Goal: Information Seeking & Learning: Learn about a topic

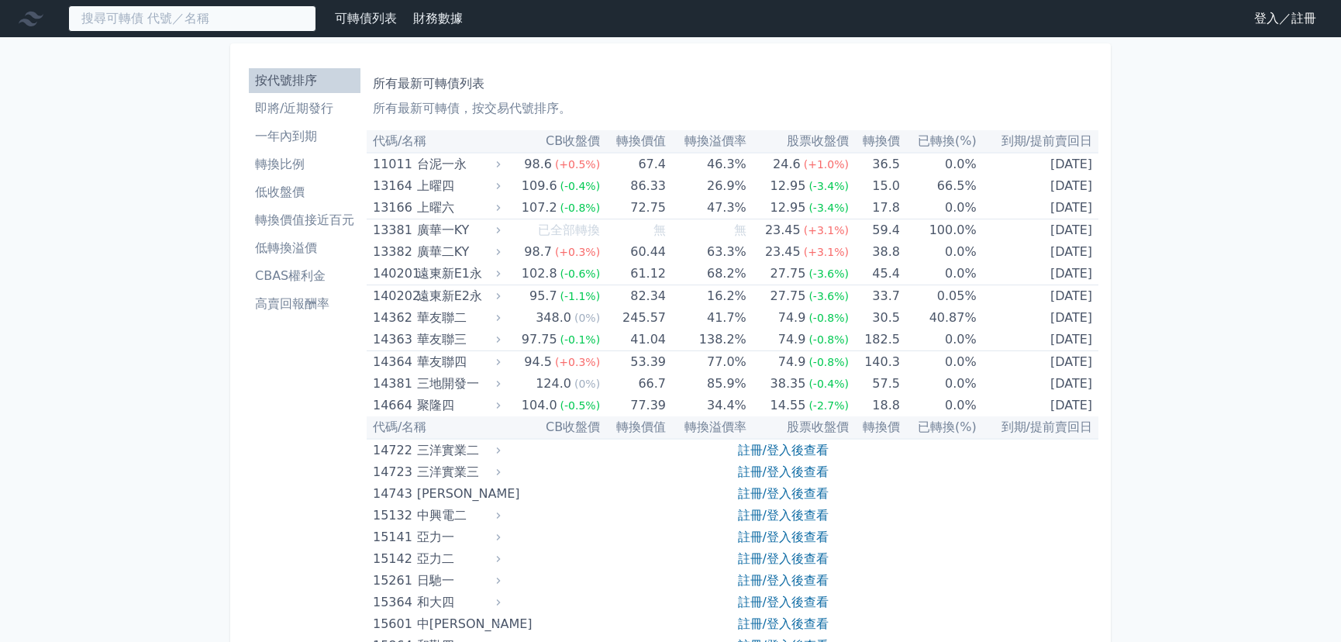
click at [264, 16] on input at bounding box center [192, 18] width 248 height 26
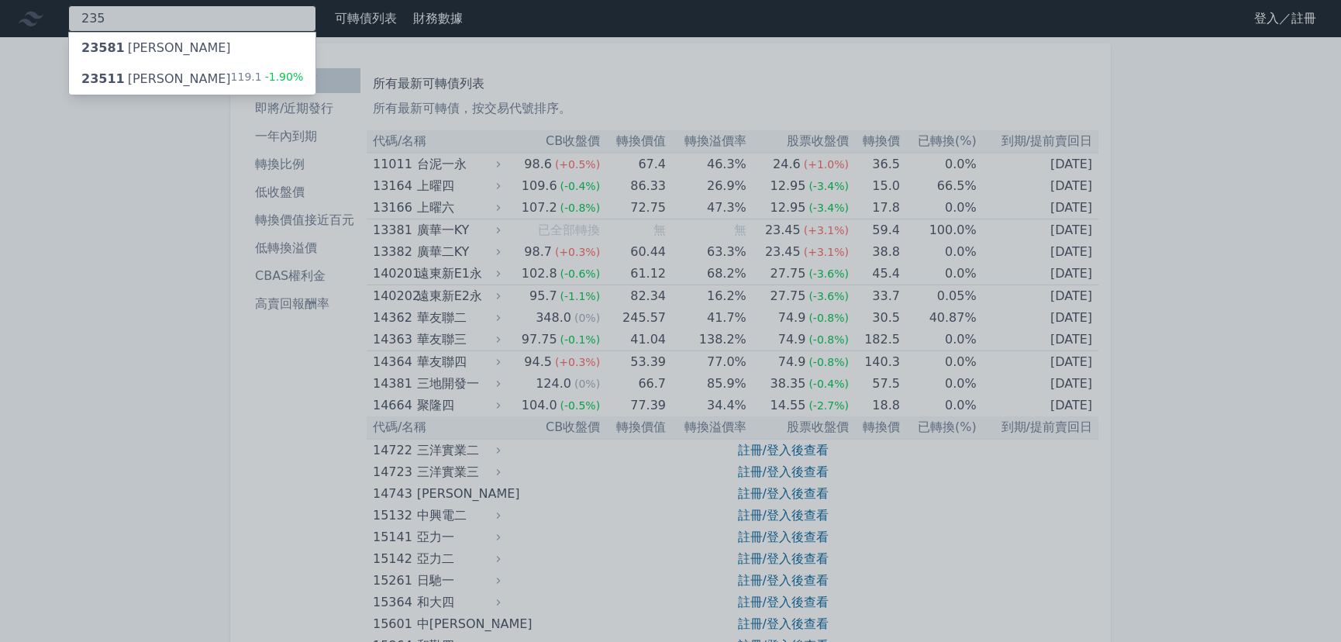
type input "235"
click at [200, 78] on div "23511 順德一 119.1 -1.90%" at bounding box center [192, 79] width 246 height 31
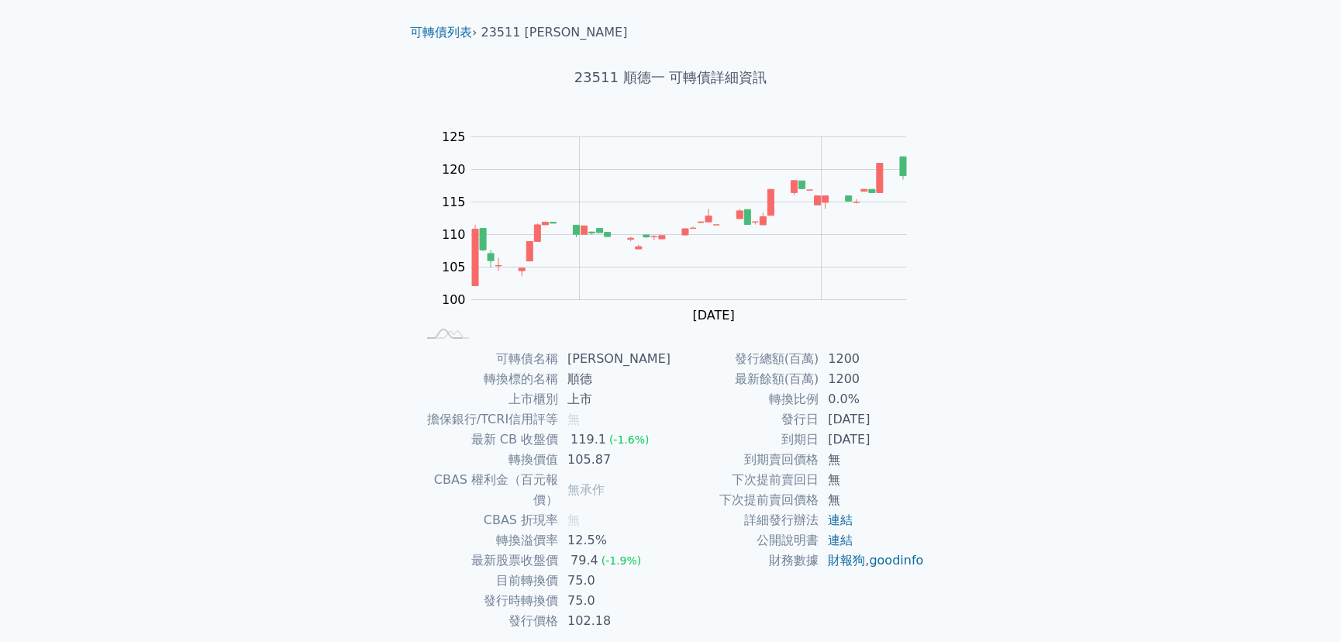
scroll to position [75, 0]
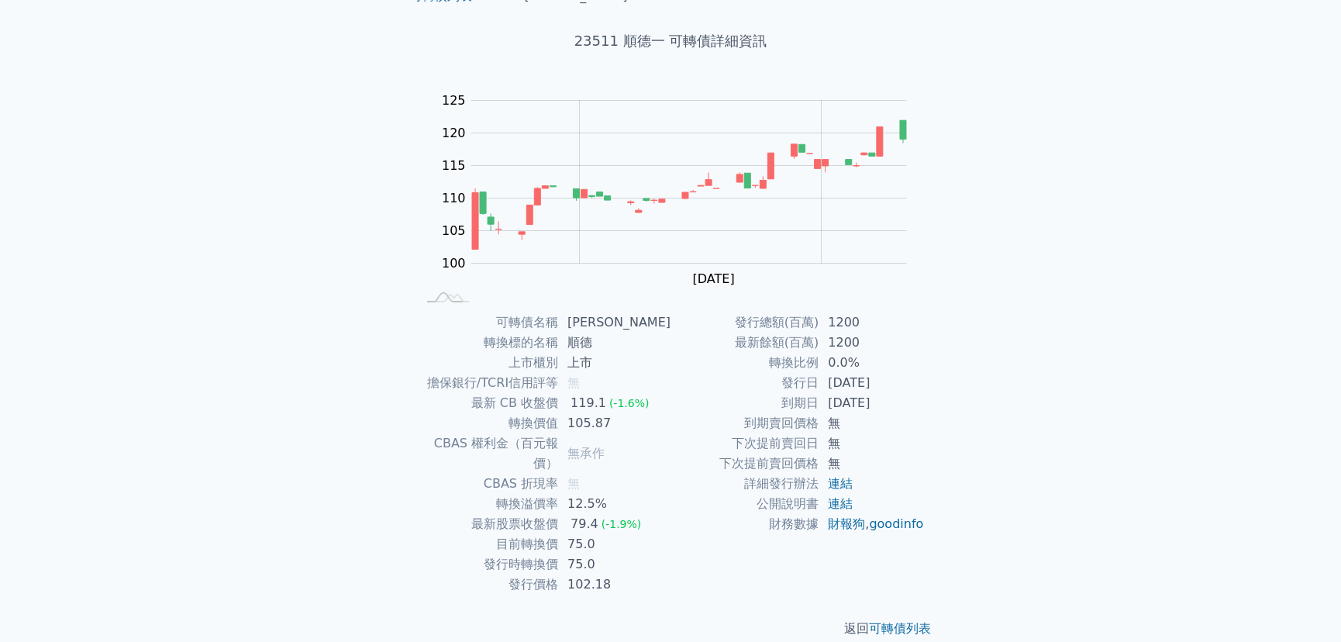
drag, startPoint x: 822, startPoint y: 384, endPoint x: 912, endPoint y: 377, distance: 90.2
click at [912, 377] on td "[DATE]" at bounding box center [872, 383] width 106 height 20
drag, startPoint x: 575, startPoint y: 523, endPoint x: 600, endPoint y: 546, distance: 33.5
click at [600, 546] on tbody "可轉債名稱 順德一 轉換標的名稱 順德 上市櫃別 上市 擔保銀行/TCRI信用評等 無 最新 CB 收盤價 119.1 (-1.6%) 轉換價值 105.87…" at bounding box center [543, 453] width 254 height 282
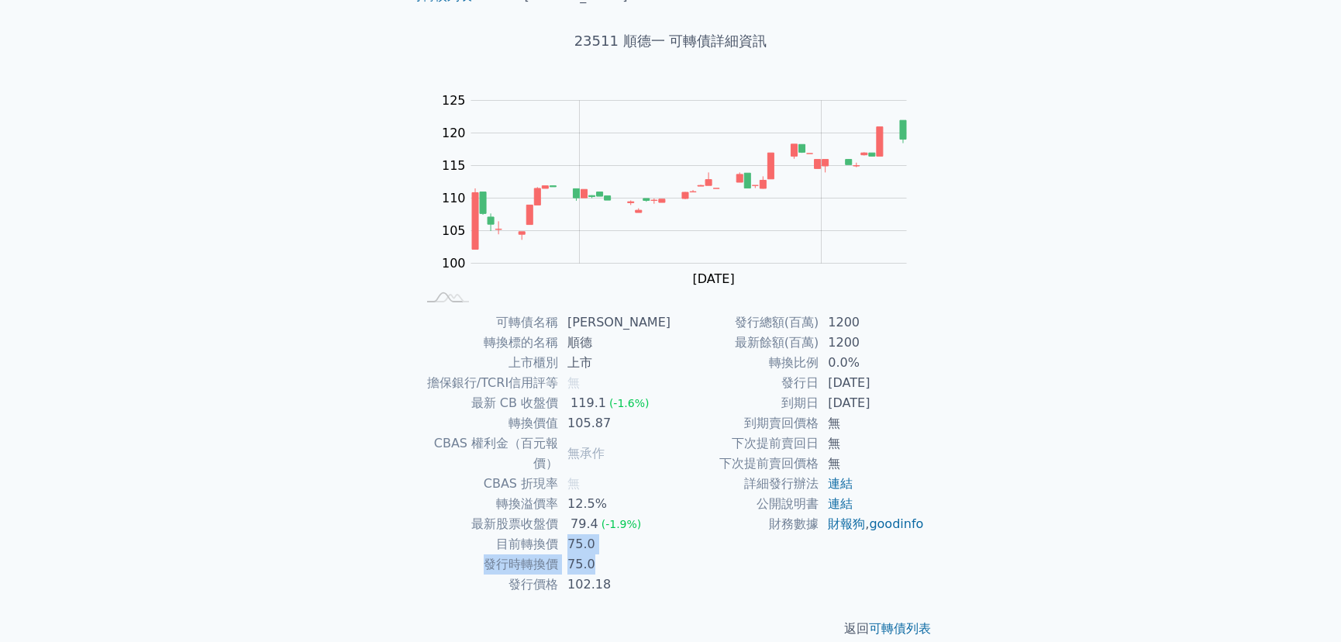
click at [601, 554] on td "75.0" at bounding box center [614, 564] width 112 height 20
click at [608, 574] on td "102.18" at bounding box center [614, 584] width 112 height 20
click at [359, 212] on div "可轉債列表 財務數據 可轉債列表 財務數據 登入／註冊 登入／註冊 可轉債列表 › 23511 順德一 23511 順德一 可轉債詳細資訊 Zoom Out …" at bounding box center [670, 294] width 1341 height 738
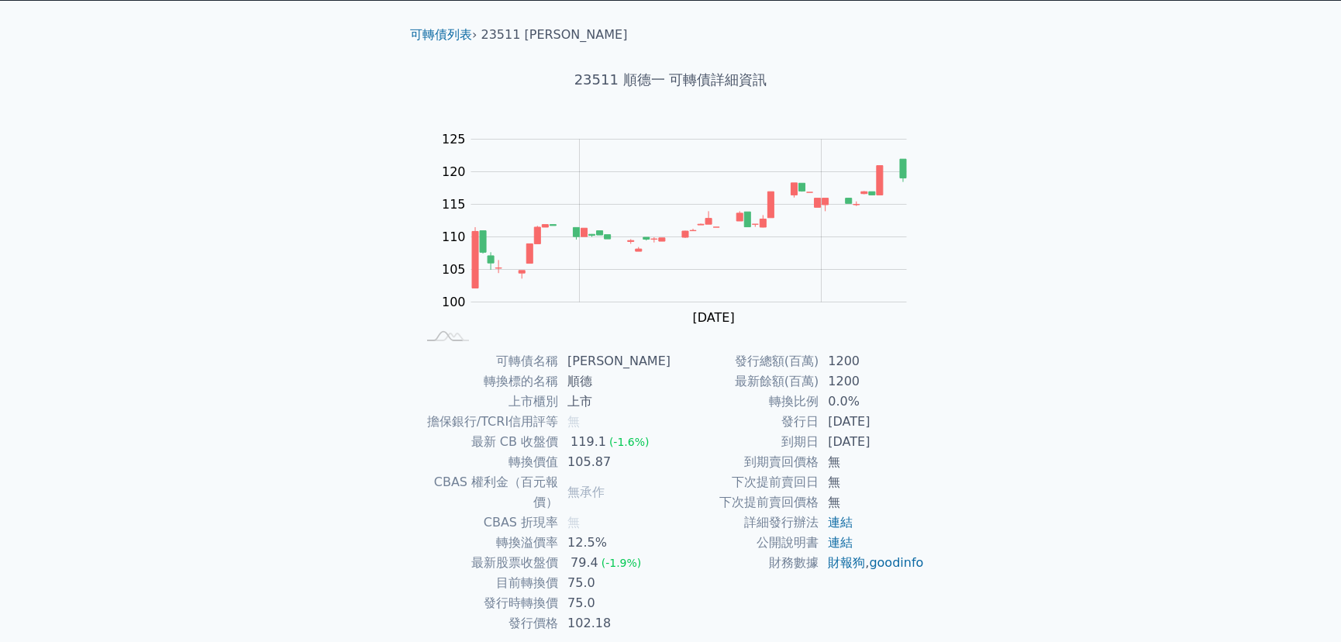
scroll to position [0, 0]
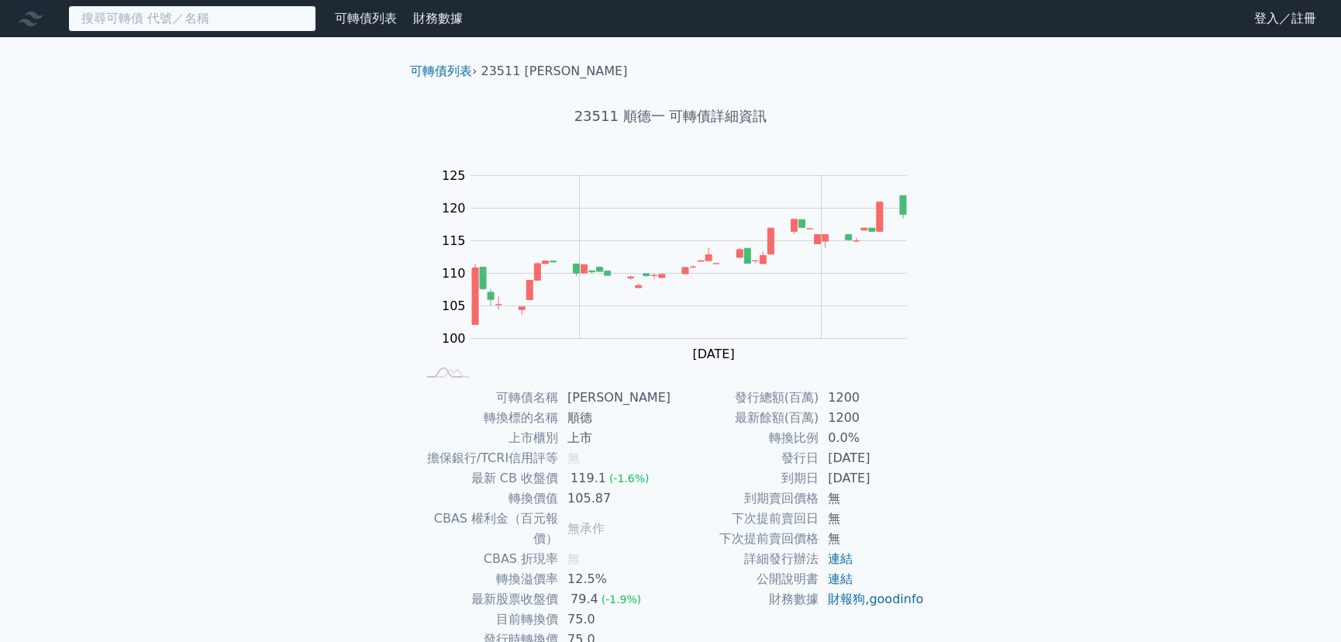
click at [133, 18] on input at bounding box center [192, 18] width 248 height 26
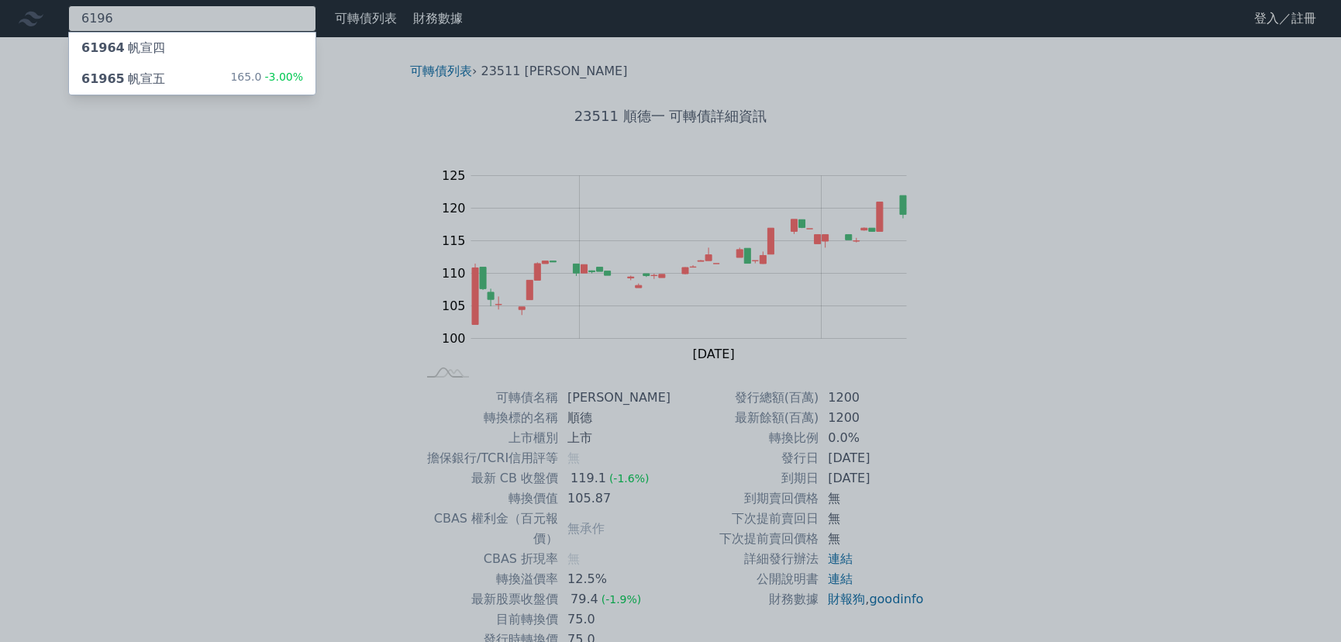
type input "6196"
click at [156, 82] on div "61965 [PERSON_NAME]" at bounding box center [123, 79] width 84 height 19
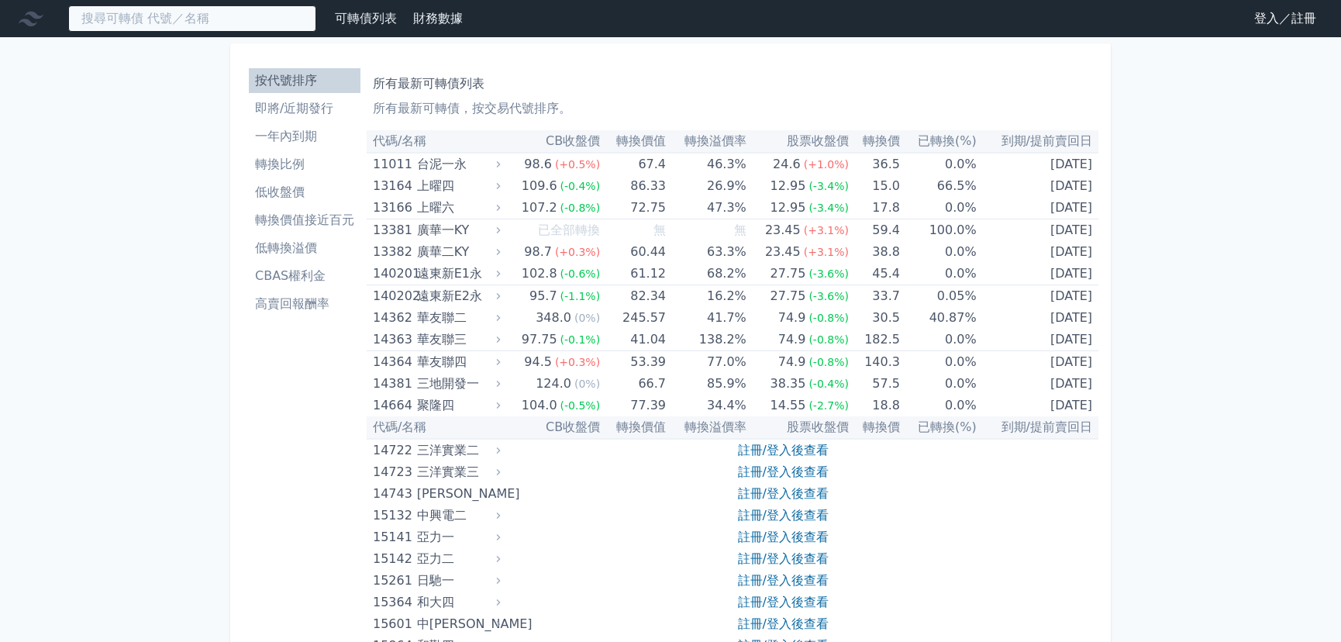
click at [295, 24] on input at bounding box center [192, 18] width 248 height 26
